Goal: Find specific page/section: Find specific page/section

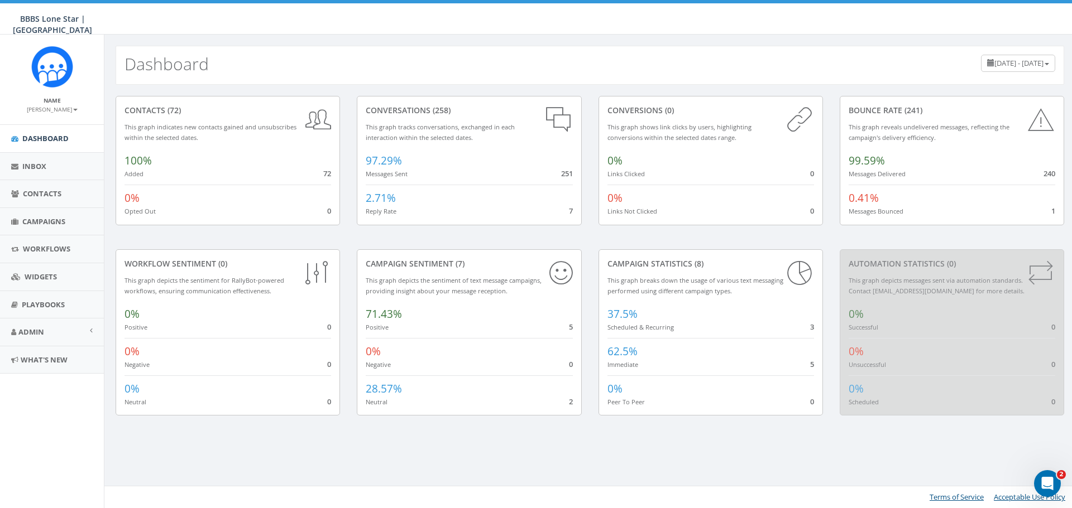
click at [909, 127] on small "This graph reveals undelivered messages, reflecting the campaign's delivery eff…" at bounding box center [928, 132] width 161 height 19
click at [45, 166] on span "Inbox" at bounding box center [34, 166] width 24 height 10
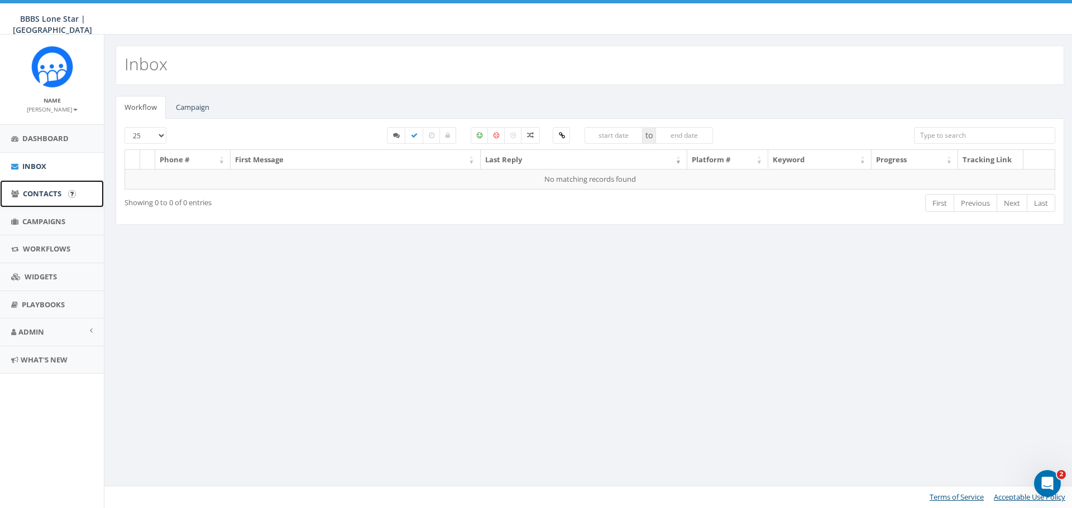
click at [47, 199] on span "Contacts" at bounding box center [42, 194] width 39 height 10
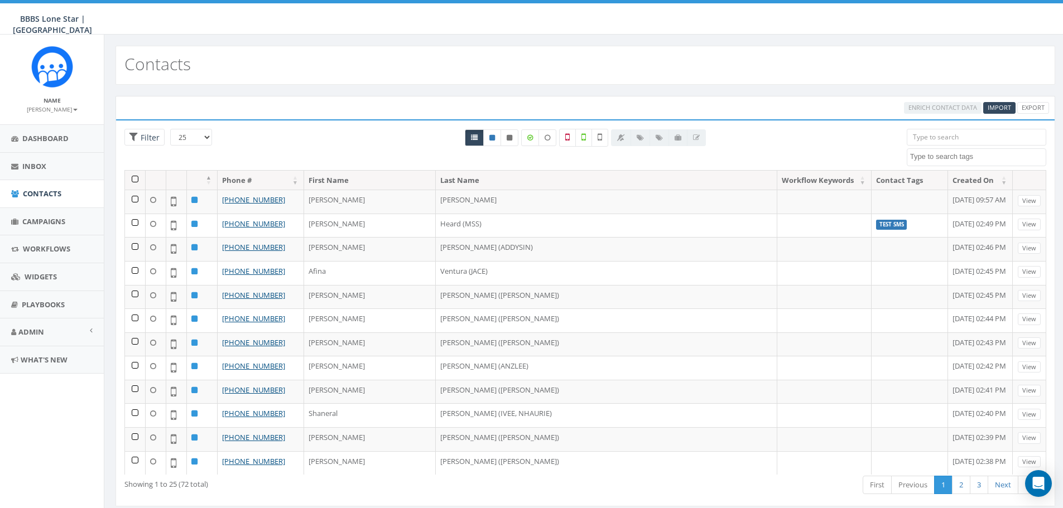
select select
click at [41, 222] on span "Campaigns" at bounding box center [43, 222] width 43 height 10
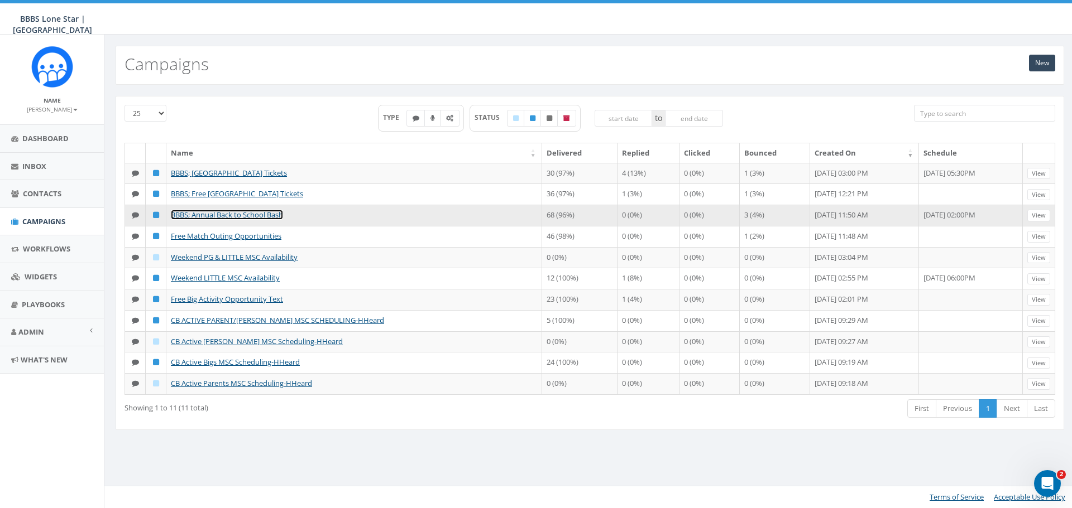
click at [258, 218] on link "BBBS; Annual Back to School Bash" at bounding box center [227, 215] width 112 height 10
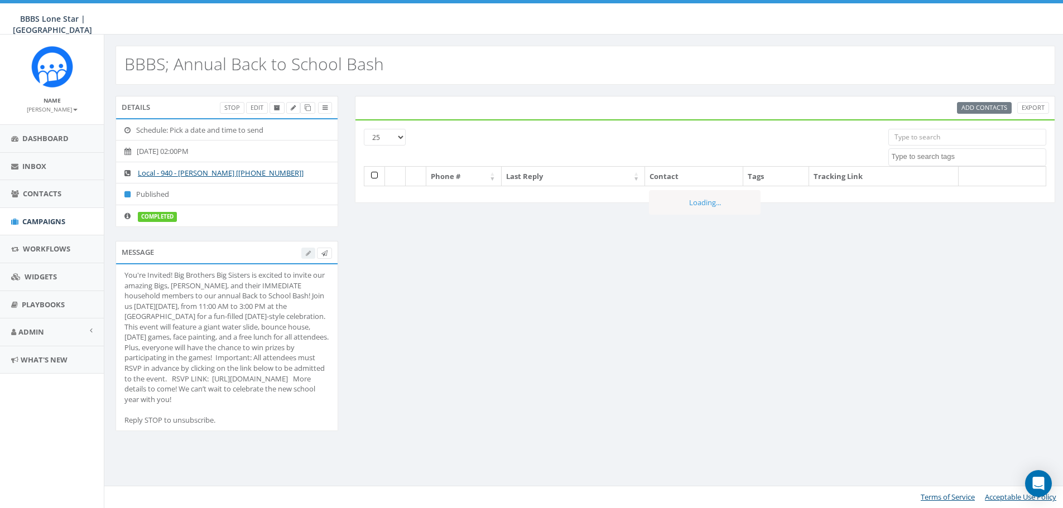
select select
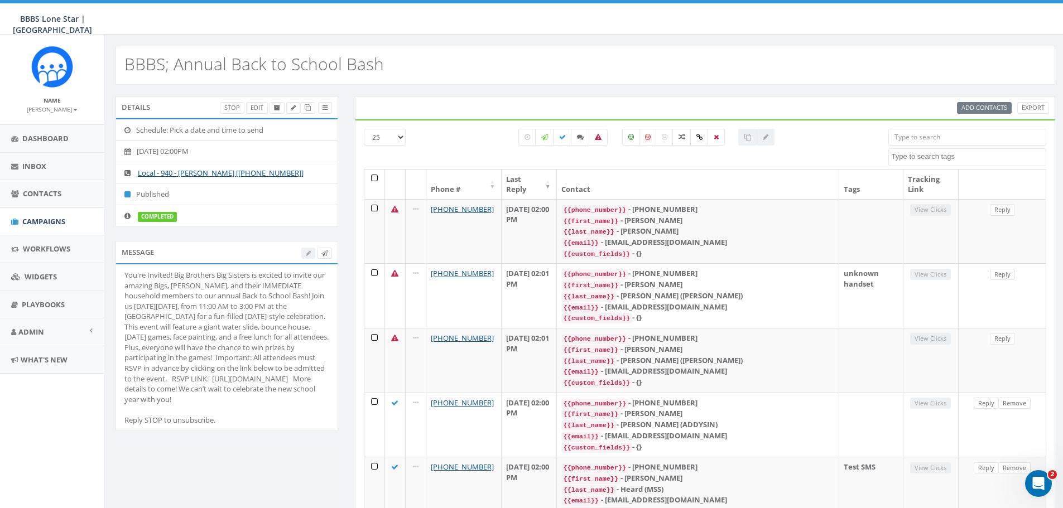
drag, startPoint x: 125, startPoint y: 275, endPoint x: 229, endPoint y: 370, distance: 141.4
click at [278, 412] on div "You're Invited! Big Brothers Big Sisters is excited to invite our amazing Bigs,…" at bounding box center [226, 347] width 205 height 155
copy div "You're Invited! Big Brothers Big Sisters is excited to invite our amazing Bigs,…"
